Goal: Navigation & Orientation: Find specific page/section

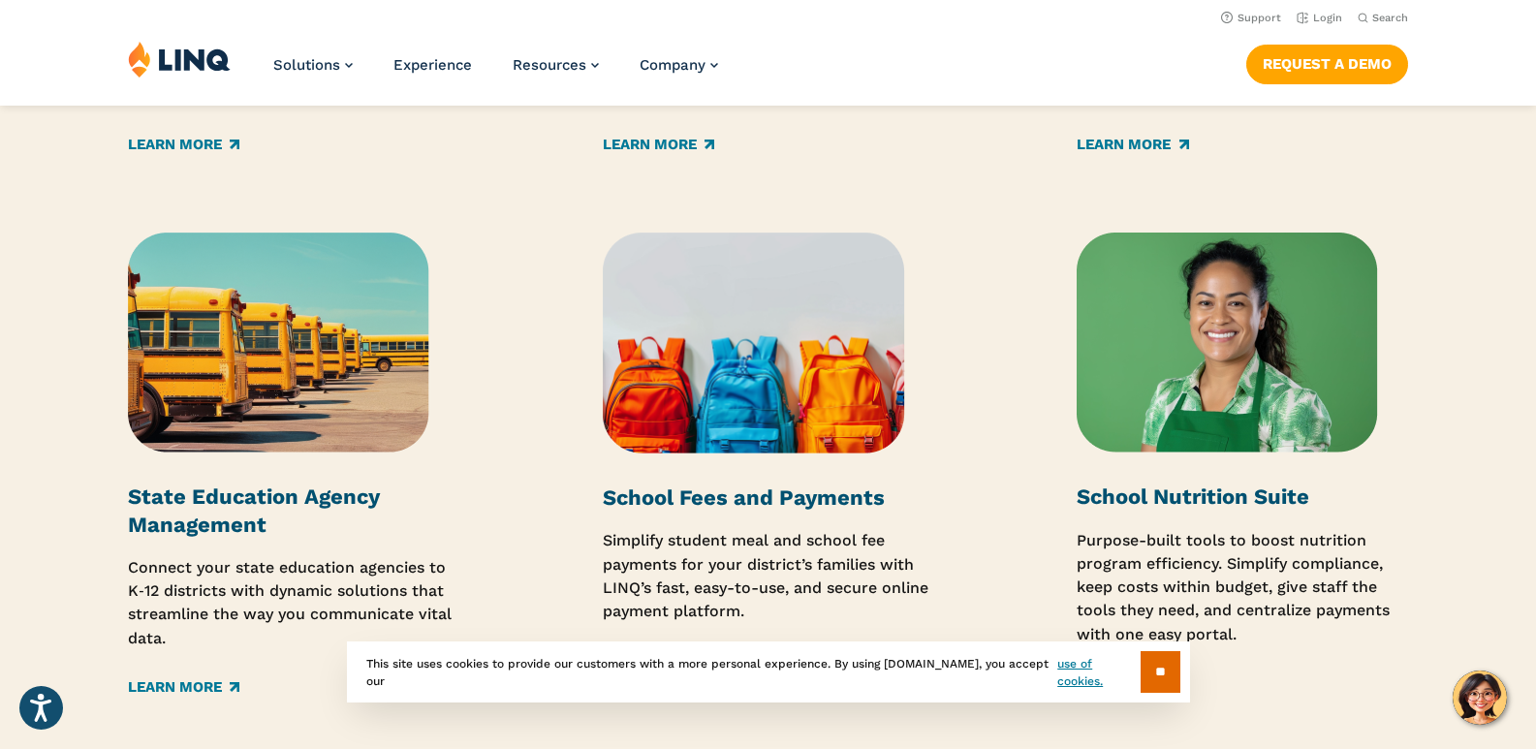
scroll to position [2926, 0]
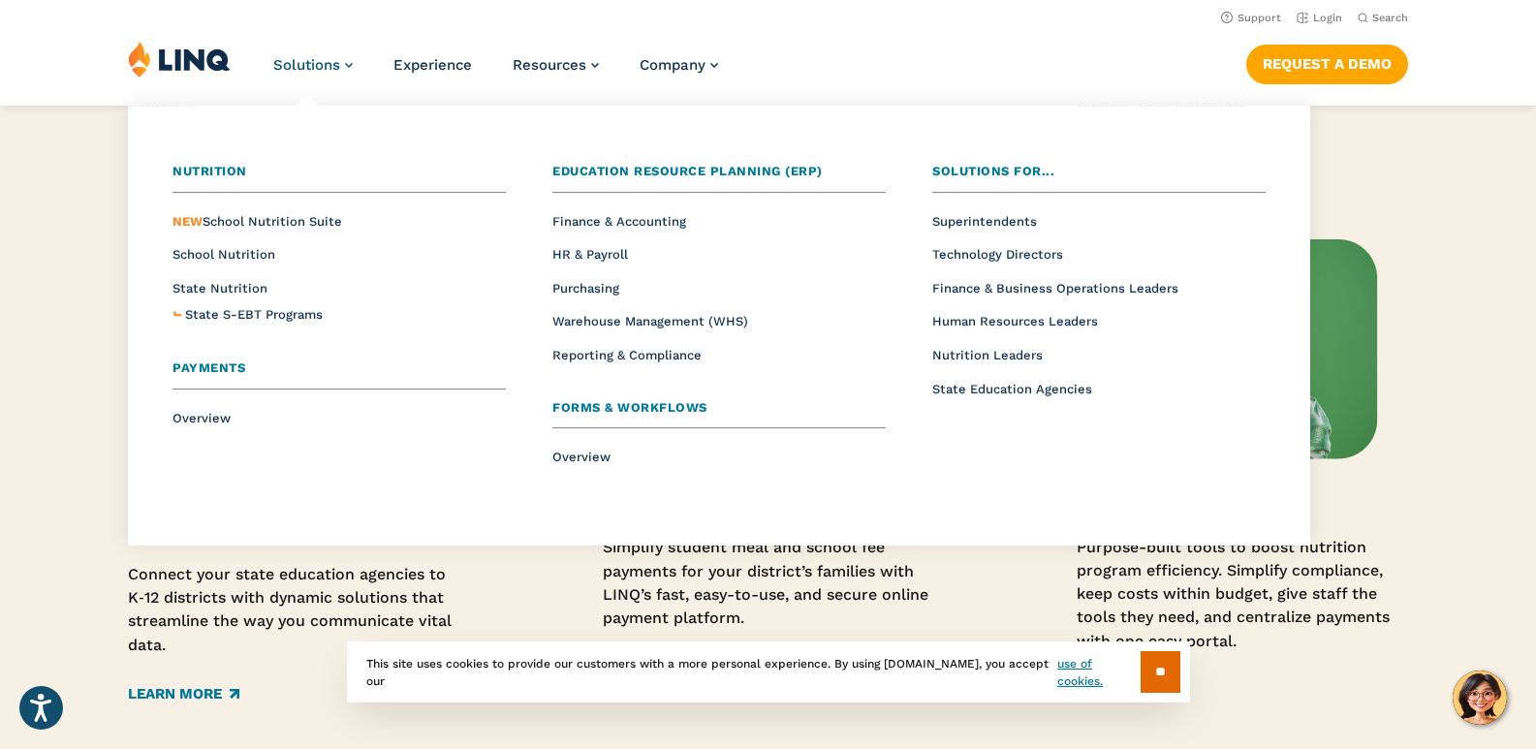
click at [347, 63] on link "Solutions" at bounding box center [312, 64] width 79 height 17
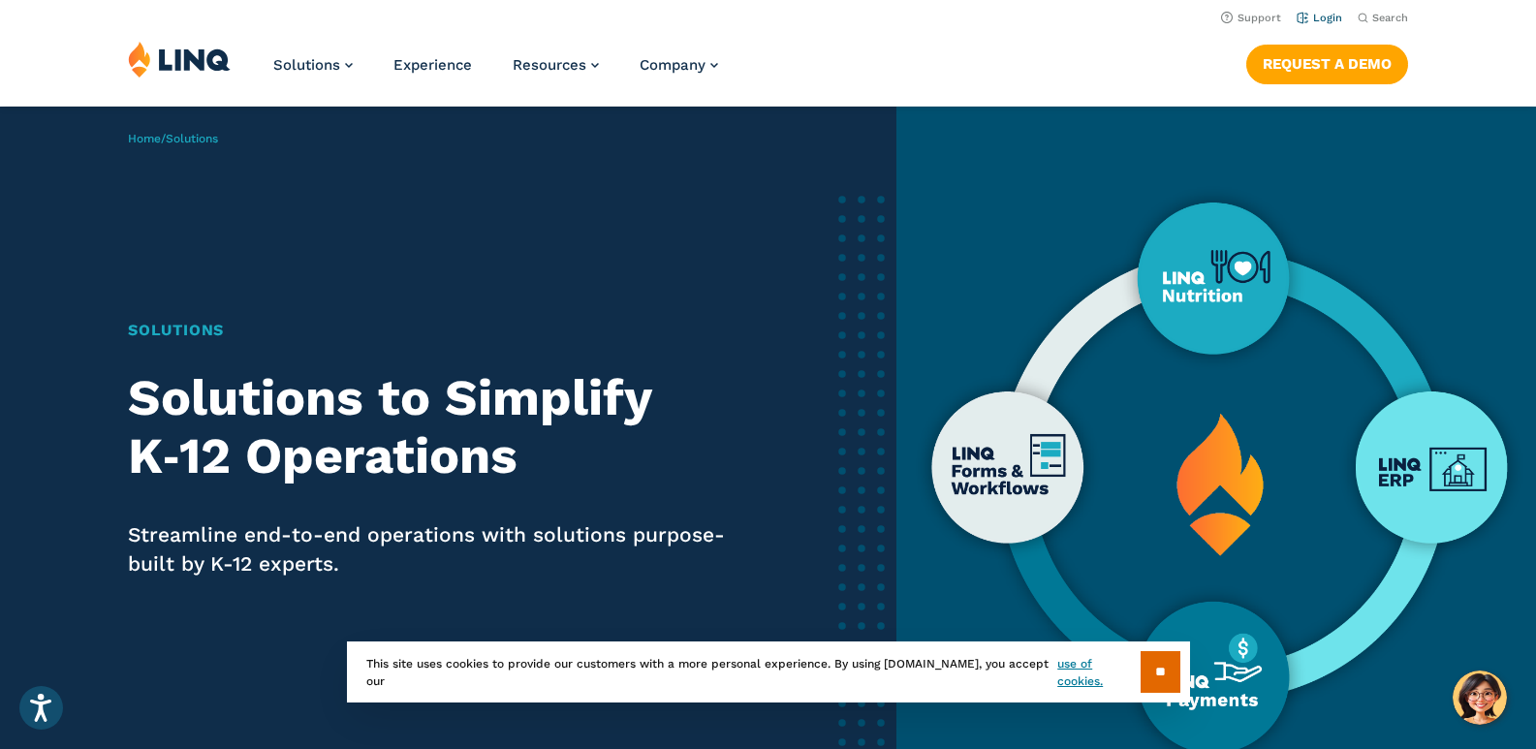
click at [1324, 22] on link "Login" at bounding box center [1319, 18] width 46 height 13
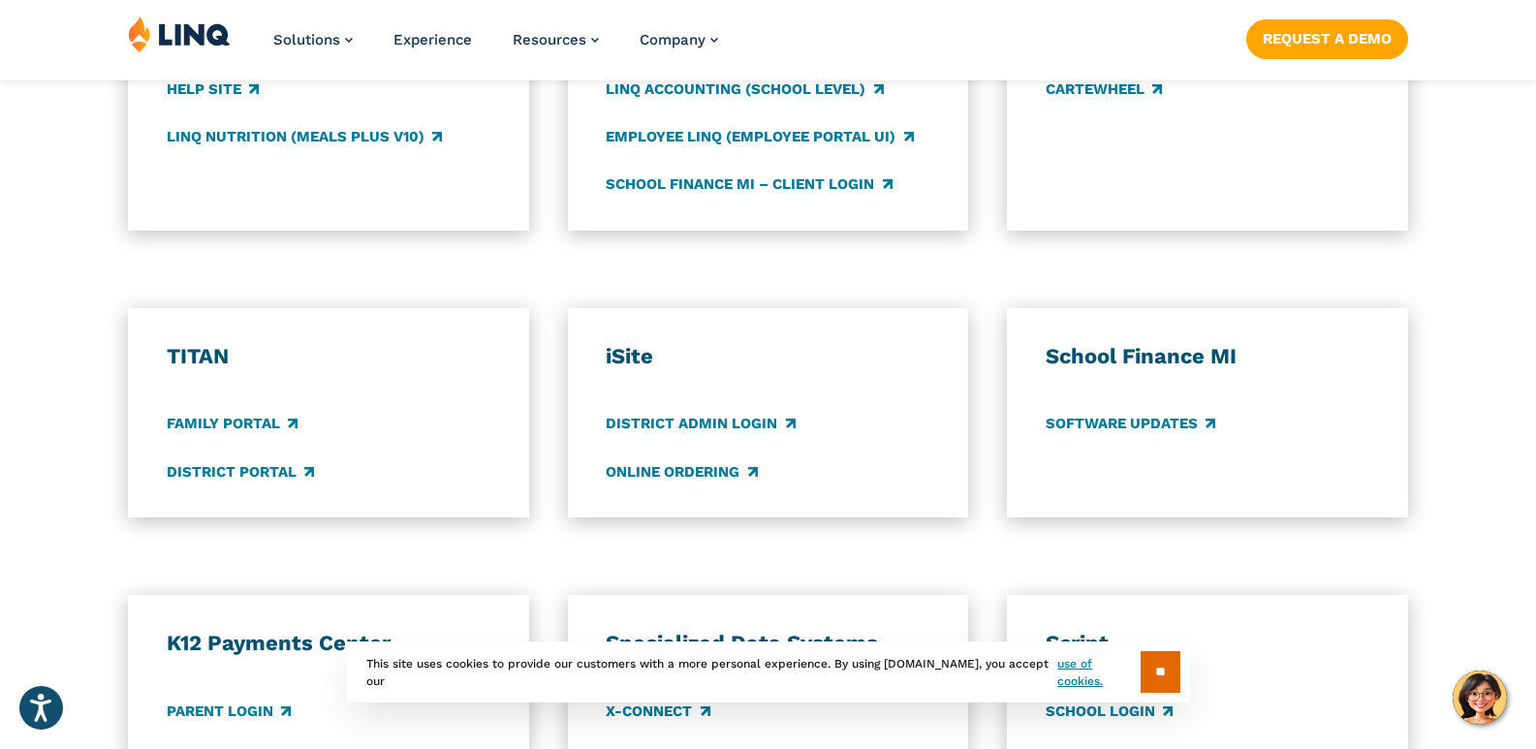
scroll to position [1260, 0]
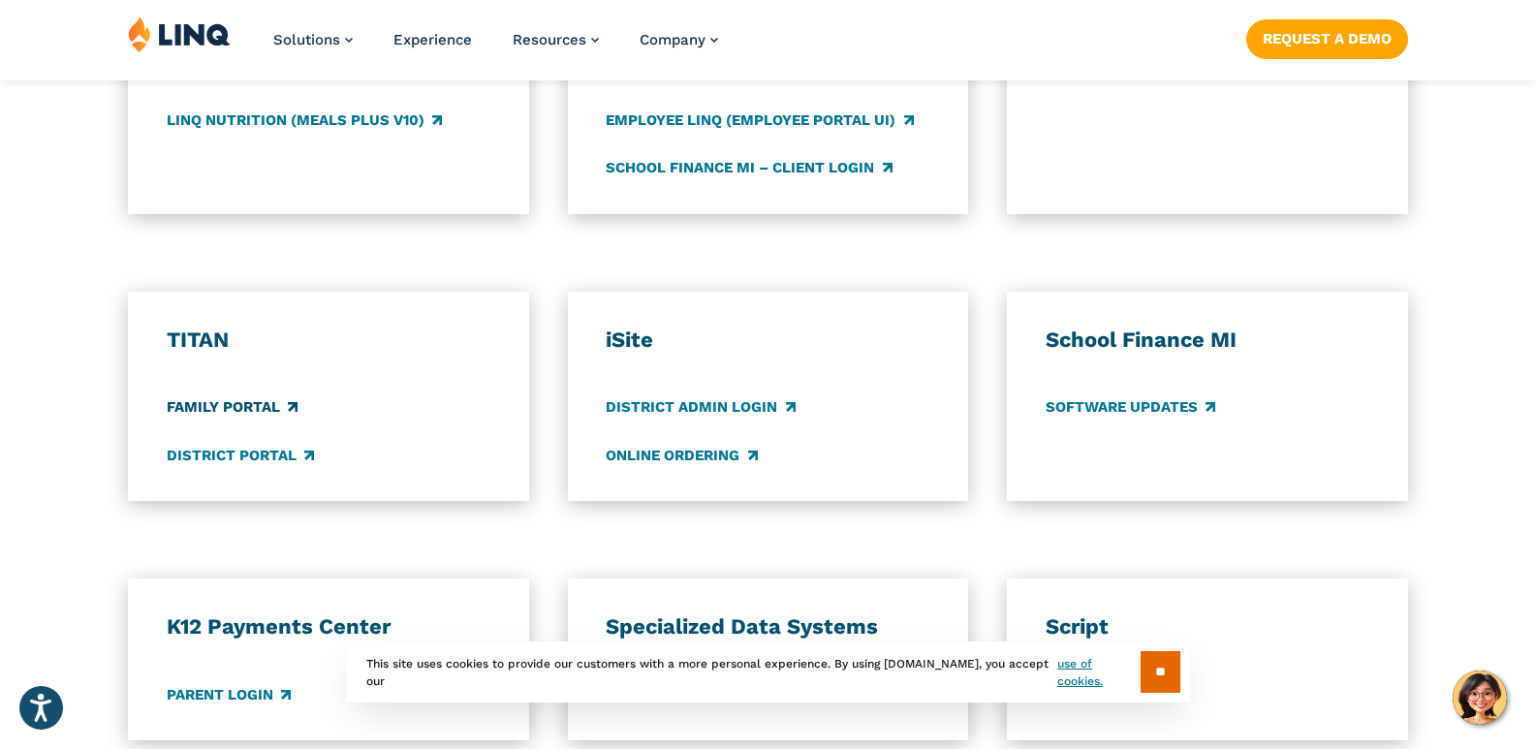
click at [240, 413] on link "Family Portal" at bounding box center [232, 407] width 131 height 21
